Goal: Leave review/rating: Share an evaluation or opinion about a product, service, or content

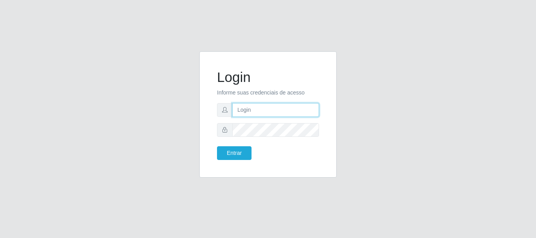
drag, startPoint x: 0, startPoint y: 0, endPoint x: 267, endPoint y: 107, distance: 287.9
click at [267, 107] on input "text" at bounding box center [275, 110] width 87 height 14
type input "[EMAIL_ADDRESS][DOMAIN_NAME]"
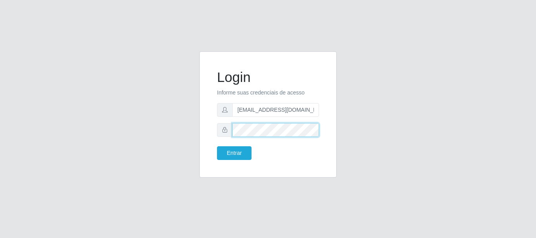
click at [217, 146] on button "Entrar" at bounding box center [234, 153] width 35 height 14
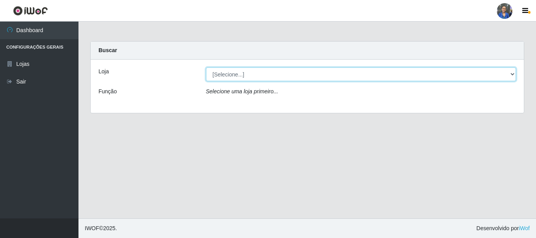
click at [390, 73] on select "[Selecione...] SuperFácil Atacado - Rodoviária" at bounding box center [361, 74] width 310 height 14
select select "400"
click at [206, 67] on select "[Selecione...] SuperFácil Atacado - Rodoviária" at bounding box center [361, 74] width 310 height 14
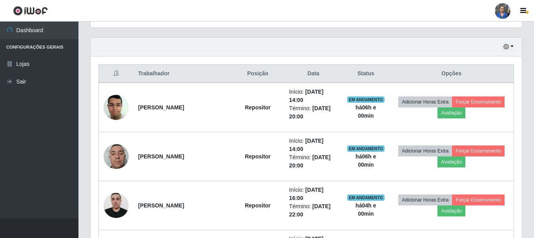
scroll to position [275, 0]
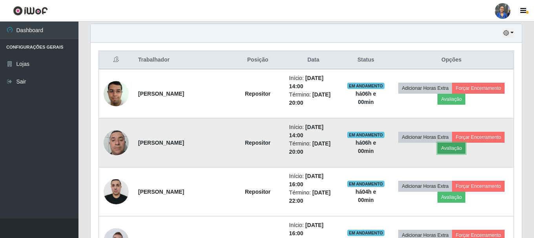
click at [454, 153] on button "Avaliação" at bounding box center [452, 148] width 28 height 11
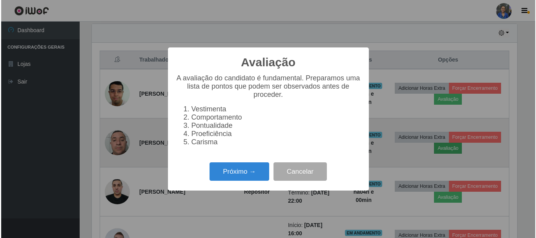
scroll to position [163, 427]
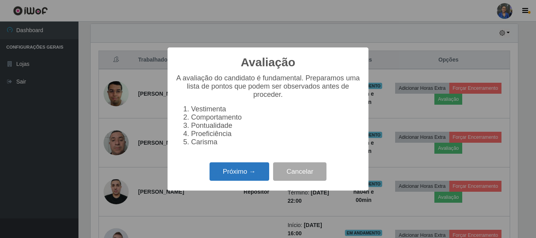
click at [232, 172] on button "Próximo →" at bounding box center [240, 171] width 60 height 18
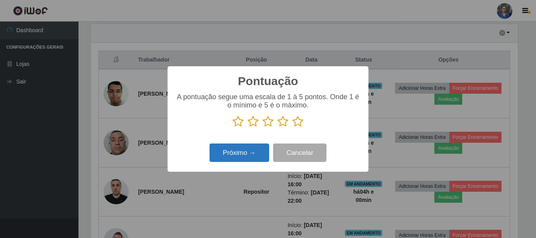
drag, startPoint x: 297, startPoint y: 124, endPoint x: 224, endPoint y: 154, distance: 79.0
click at [296, 125] on icon at bounding box center [297, 122] width 11 height 12
click at [292, 128] on input "radio" at bounding box center [292, 128] width 0 height 0
click at [217, 158] on button "Próximo →" at bounding box center [240, 153] width 60 height 18
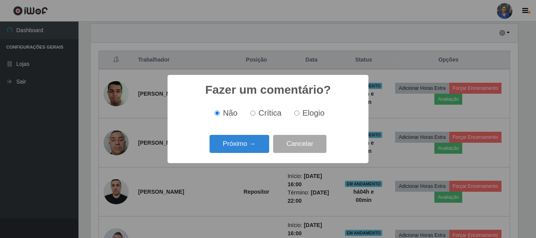
click at [298, 113] on input "Elogio" at bounding box center [296, 113] width 5 height 5
radio input "true"
click at [257, 145] on button "Próximo →" at bounding box center [240, 144] width 60 height 18
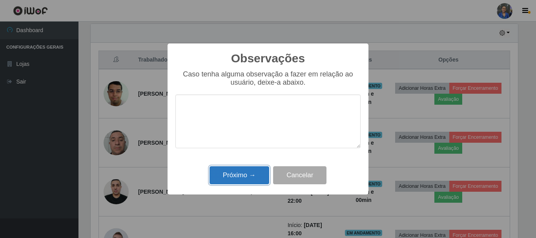
click at [240, 182] on button "Próximo →" at bounding box center [240, 175] width 60 height 18
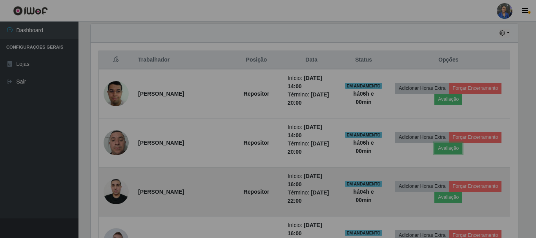
scroll to position [163, 431]
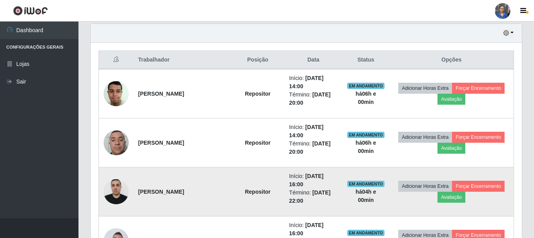
click at [250, 173] on td "Repositor" at bounding box center [257, 192] width 53 height 49
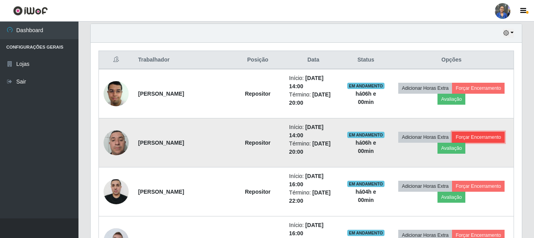
click at [467, 135] on button "Forçar Encerramento" at bounding box center [478, 137] width 53 height 11
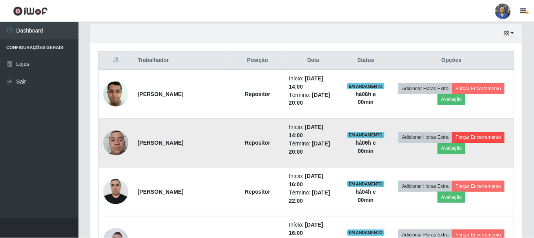
scroll to position [163, 427]
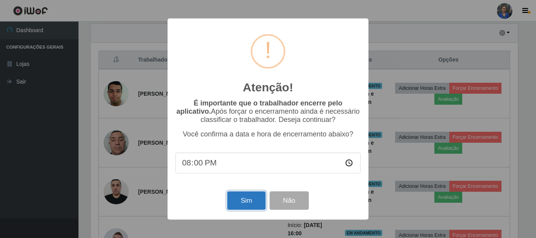
click at [247, 207] on button "Sim" at bounding box center [246, 200] width 38 height 18
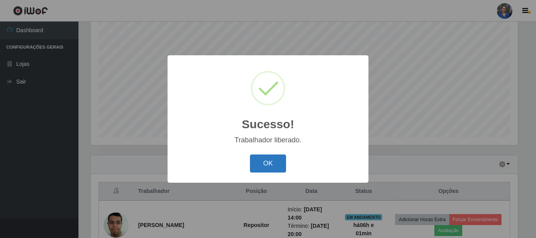
click at [261, 160] on button "OK" at bounding box center [268, 164] width 36 height 18
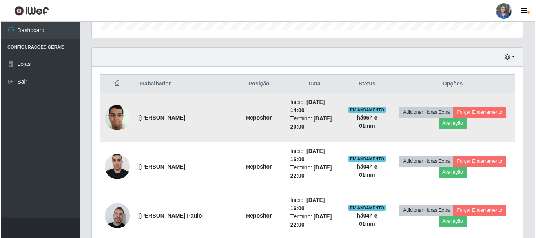
scroll to position [261, 0]
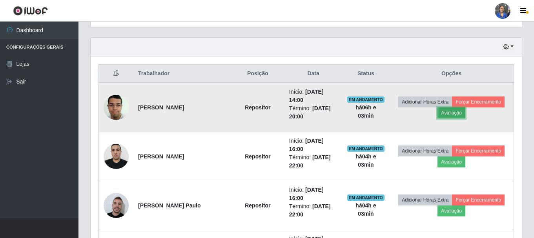
click at [454, 117] on button "Avaliação" at bounding box center [452, 113] width 28 height 11
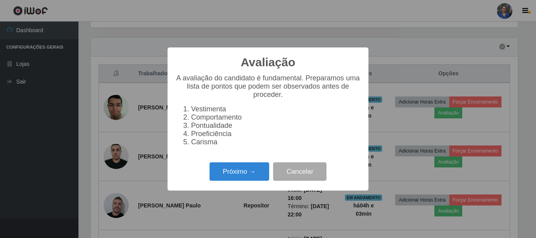
scroll to position [163, 427]
click at [244, 177] on button "Próximo →" at bounding box center [240, 171] width 60 height 18
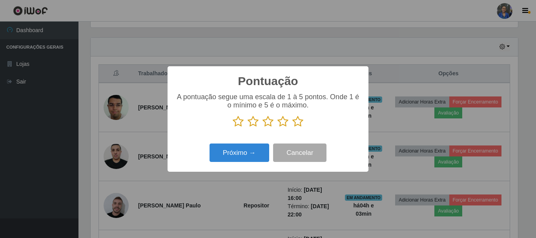
click at [301, 124] on icon at bounding box center [297, 122] width 11 height 12
click at [292, 128] on input "radio" at bounding box center [292, 128] width 0 height 0
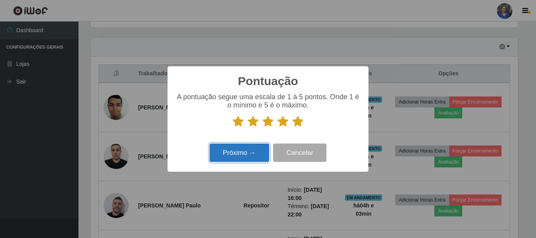
click at [266, 148] on button "Próximo →" at bounding box center [240, 153] width 60 height 18
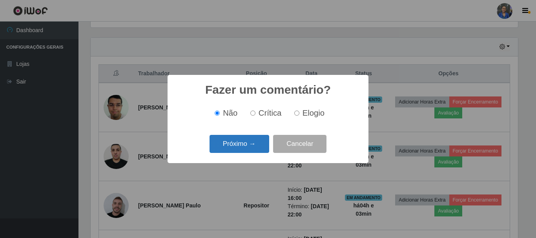
click at [259, 147] on button "Próximo →" at bounding box center [240, 144] width 60 height 18
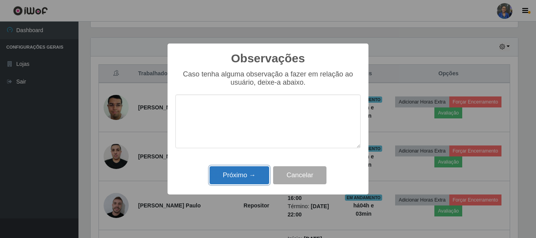
click at [246, 173] on button "Próximo →" at bounding box center [240, 175] width 60 height 18
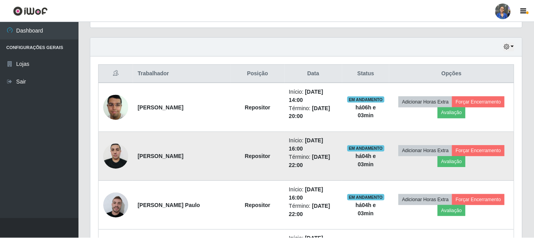
scroll to position [163, 431]
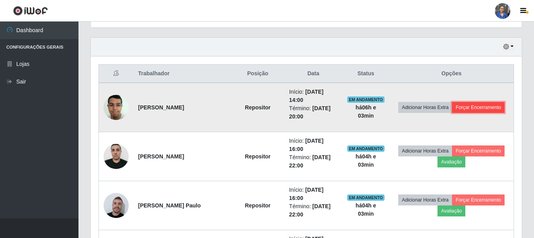
click at [485, 108] on button "Forçar Encerramento" at bounding box center [478, 107] width 53 height 11
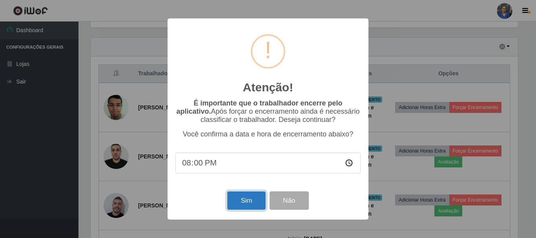
click at [245, 205] on button "Sim" at bounding box center [246, 200] width 38 height 18
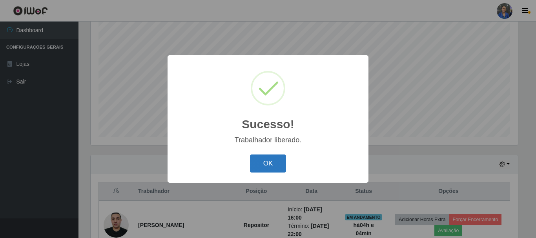
drag, startPoint x: 262, startPoint y: 162, endPoint x: 175, endPoint y: 46, distance: 144.9
click at [262, 162] on button "OK" at bounding box center [268, 164] width 36 height 18
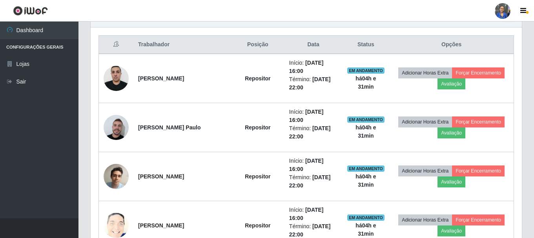
scroll to position [182, 0]
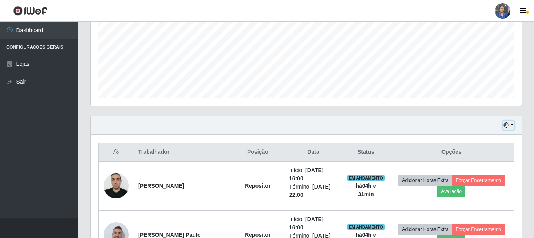
click at [508, 125] on icon "button" at bounding box center [505, 124] width 5 height 5
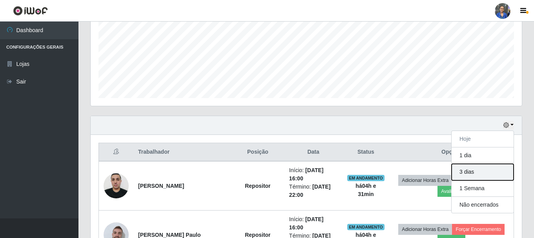
click at [476, 175] on button "3 dias" at bounding box center [483, 172] width 62 height 16
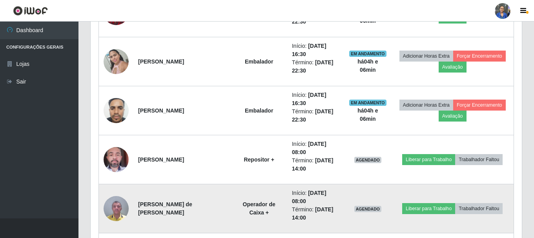
scroll to position [850, 0]
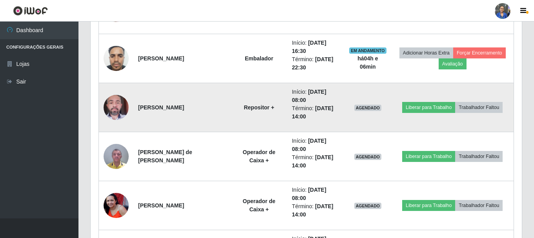
click at [122, 106] on img at bounding box center [116, 107] width 25 height 33
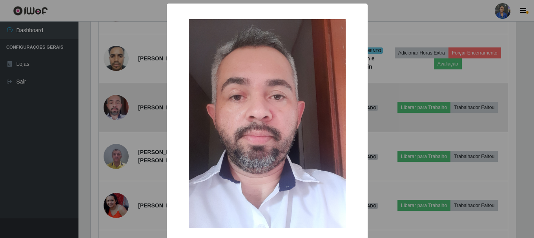
scroll to position [163, 427]
click at [122, 106] on div "× OK Cancel" at bounding box center [268, 119] width 536 height 238
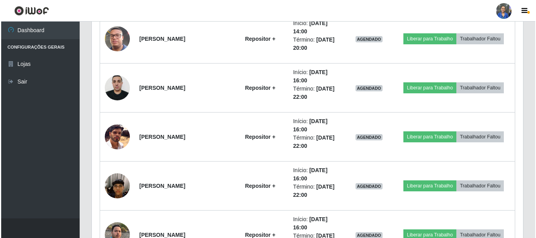
scroll to position [1203, 0]
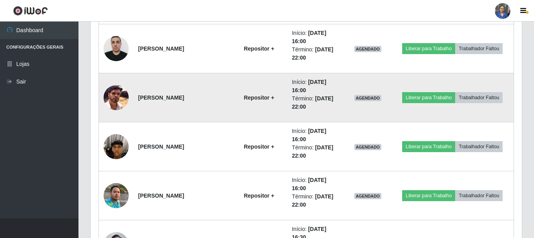
click at [121, 107] on img at bounding box center [116, 97] width 25 height 25
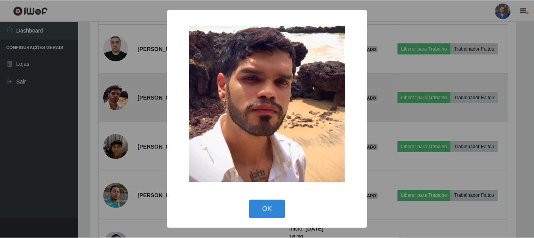
scroll to position [163, 427]
click at [121, 107] on div "× OK Cancel" at bounding box center [268, 119] width 536 height 238
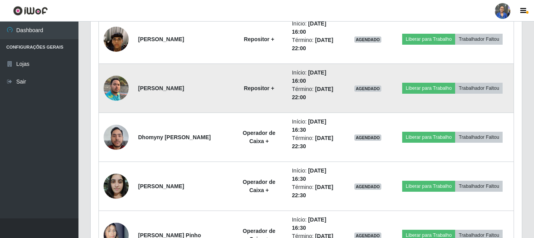
scroll to position [1320, 0]
